Goal: Information Seeking & Learning: Learn about a topic

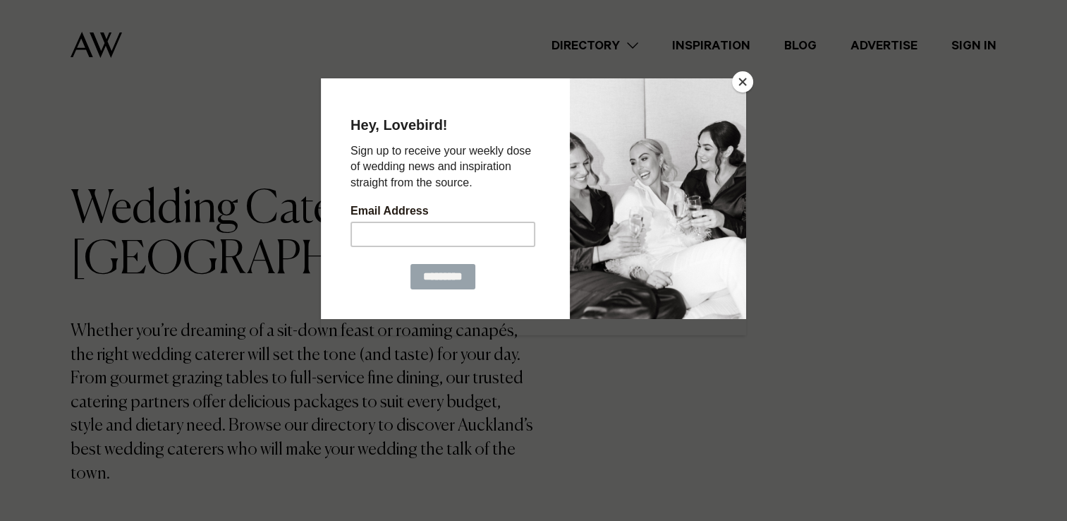
click at [736, 78] on button "Close" at bounding box center [742, 81] width 21 height 21
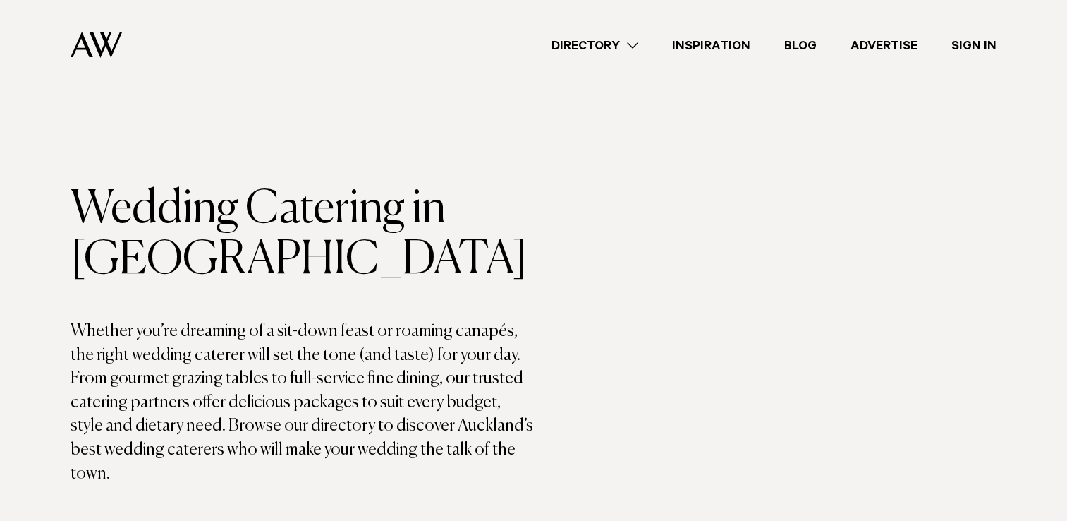
click at [634, 44] on link "Directory" at bounding box center [595, 45] width 121 height 19
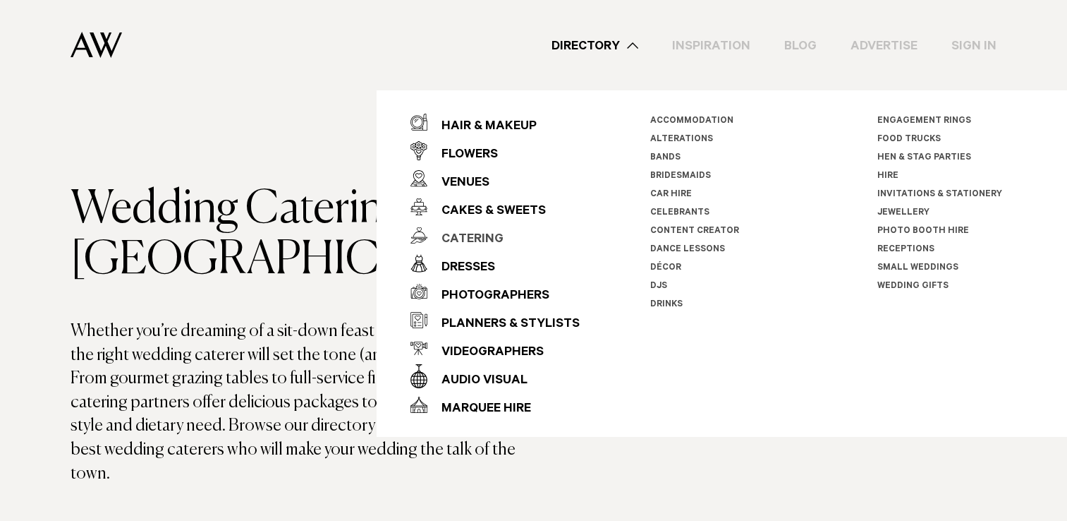
click at [462, 234] on div "Catering" at bounding box center [465, 240] width 76 height 28
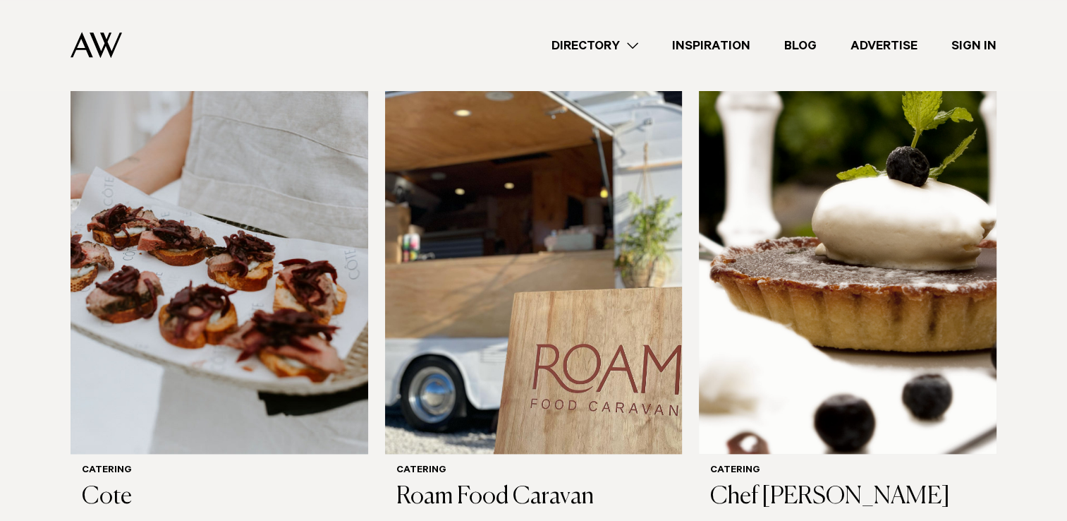
scroll to position [1552, 0]
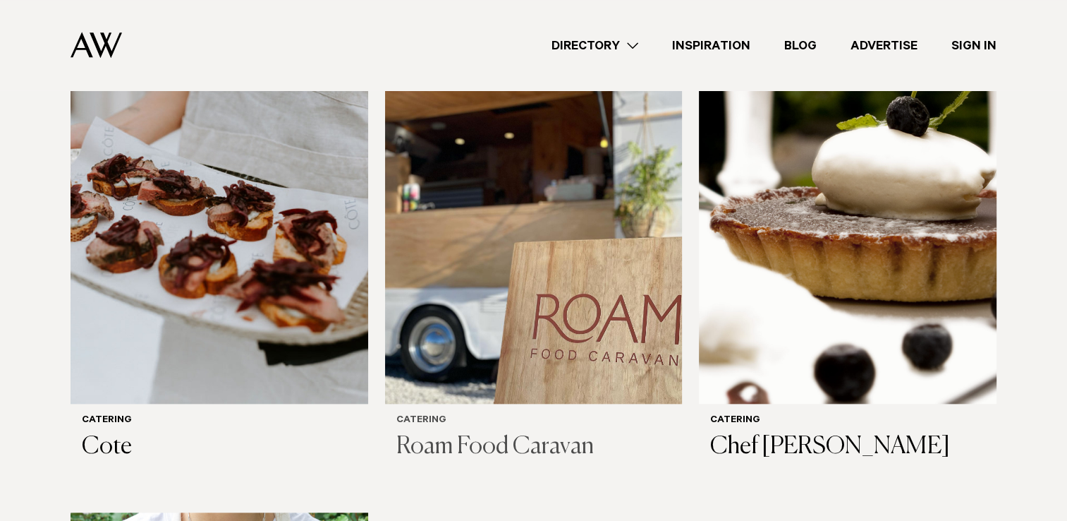
click at [463, 432] on h3 "Roam Food Caravan" at bounding box center [533, 446] width 275 height 29
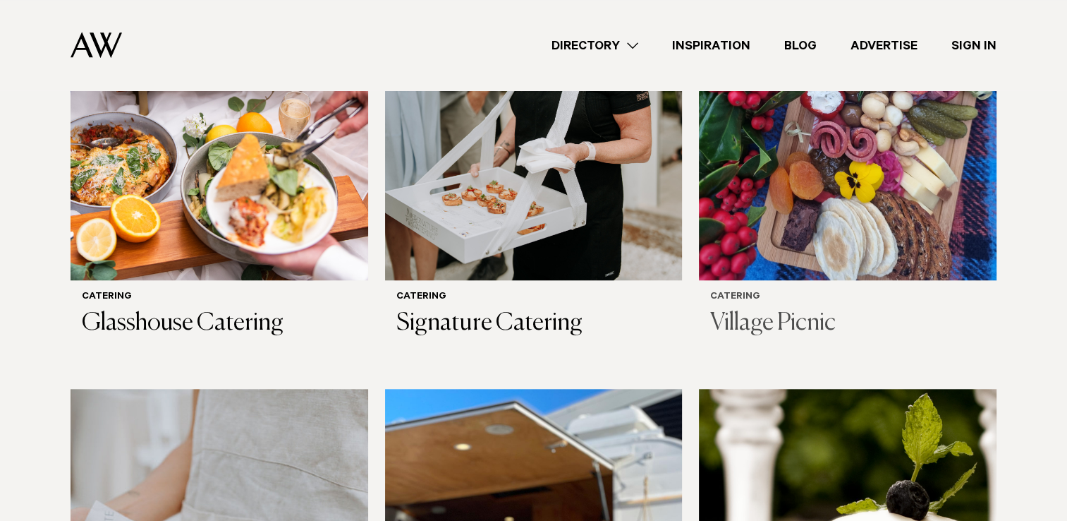
scroll to position [1129, 0]
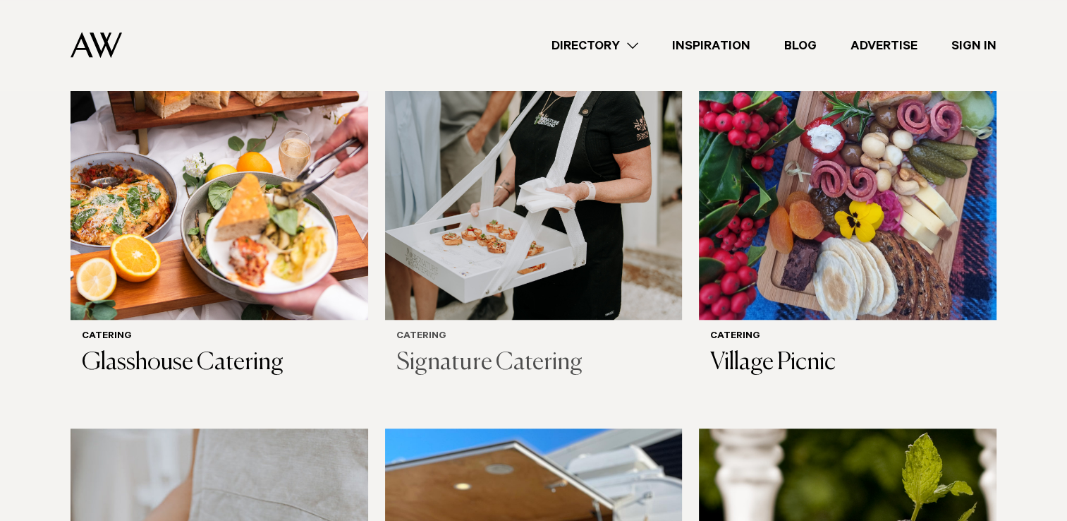
click at [533, 348] on h3 "Signature Catering" at bounding box center [533, 362] width 275 height 29
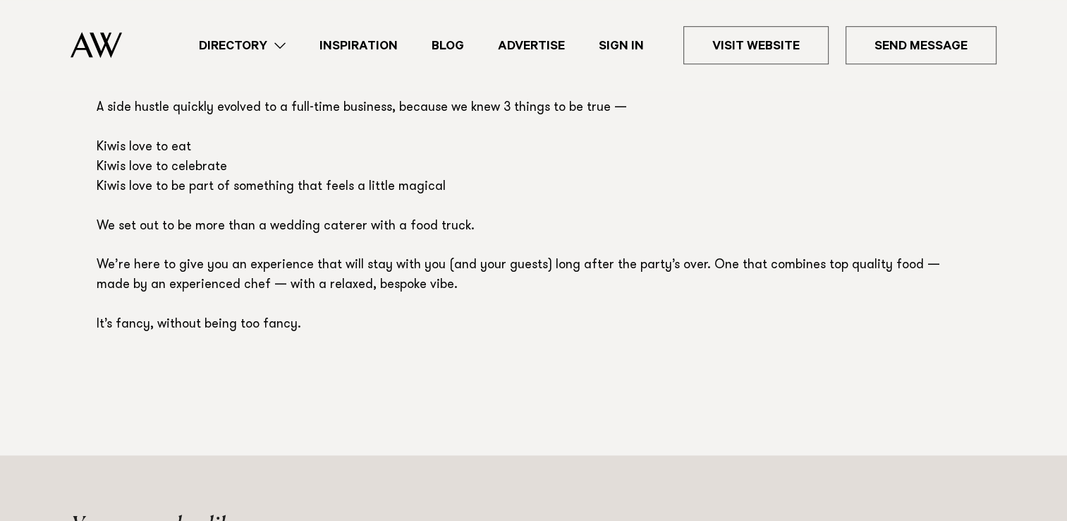
scroll to position [988, 0]
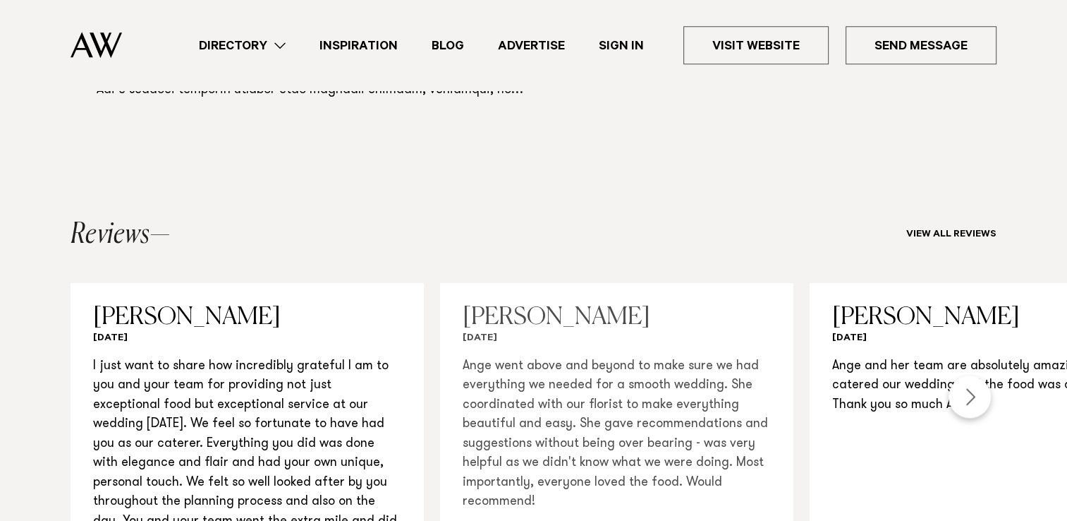
scroll to position [1411, 0]
